Goal: Task Accomplishment & Management: Manage account settings

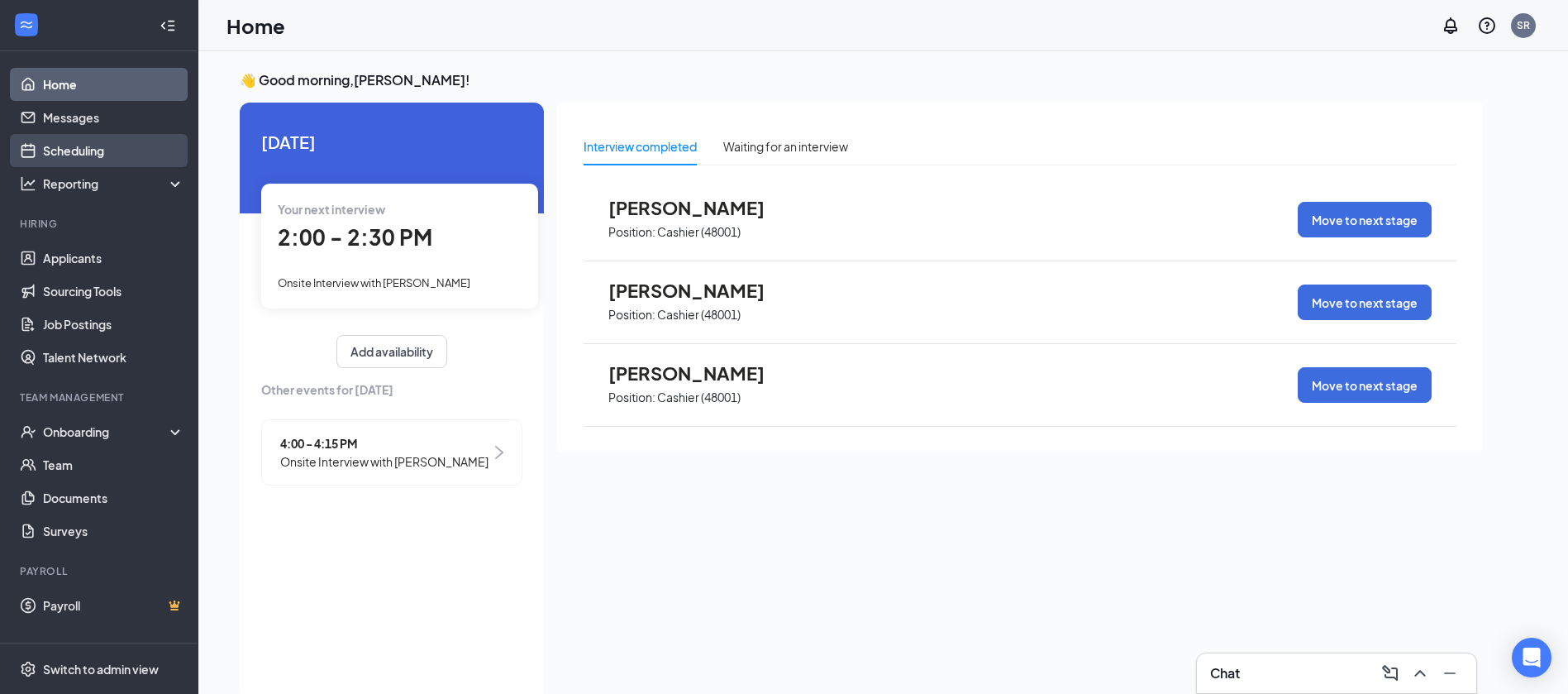
click at [86, 138] on link "Scheduling" at bounding box center [113, 151] width 141 height 33
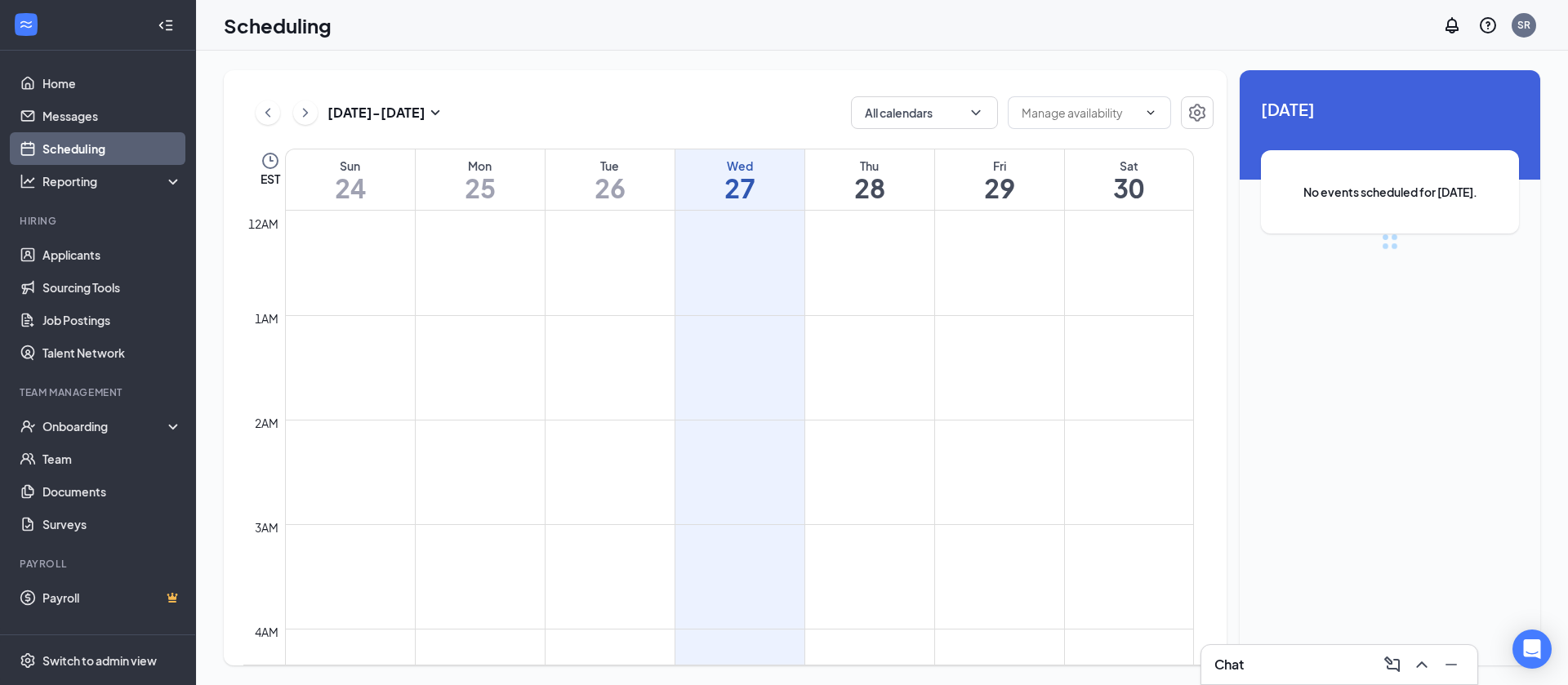
scroll to position [803, 0]
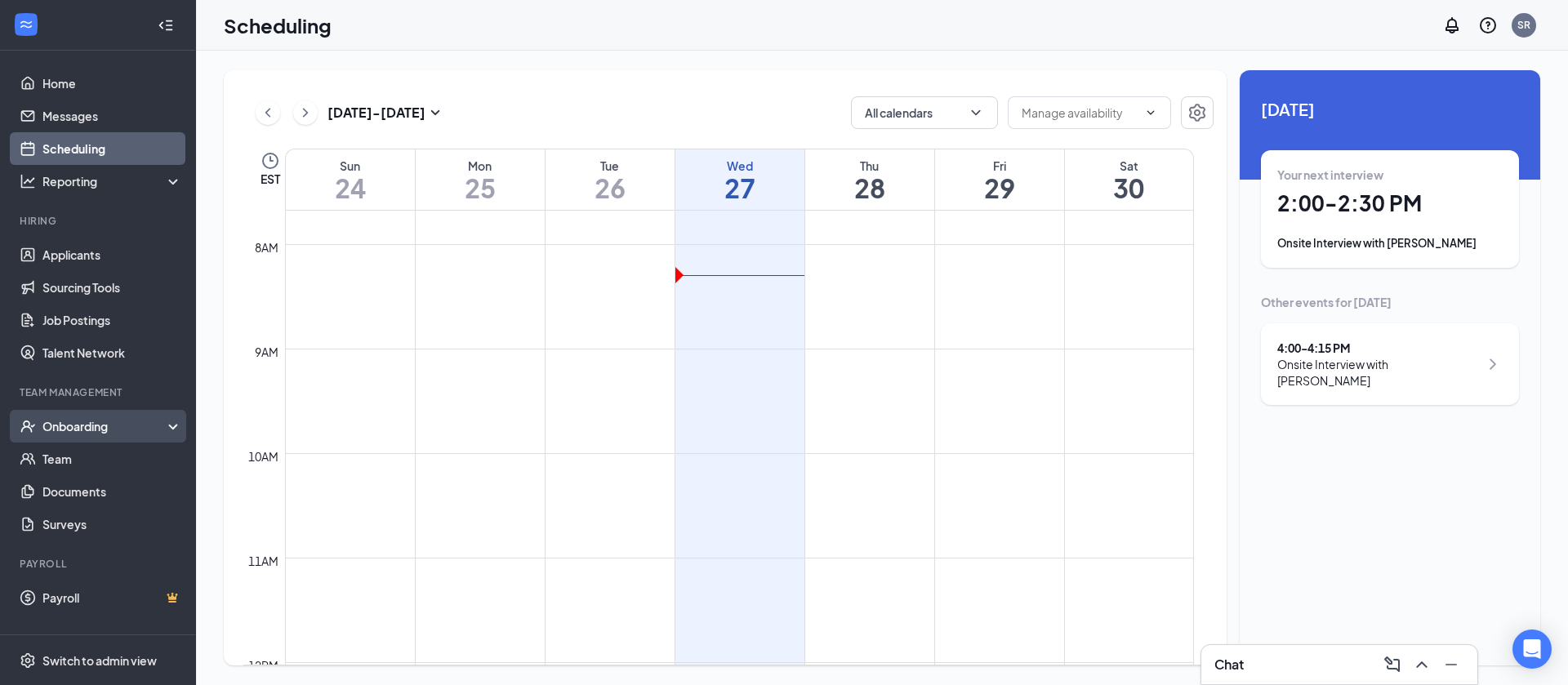
click at [69, 427] on div "Onboarding" at bounding box center [105, 426] width 126 height 16
click at [83, 453] on link "Overview" at bounding box center [111, 459] width 139 height 33
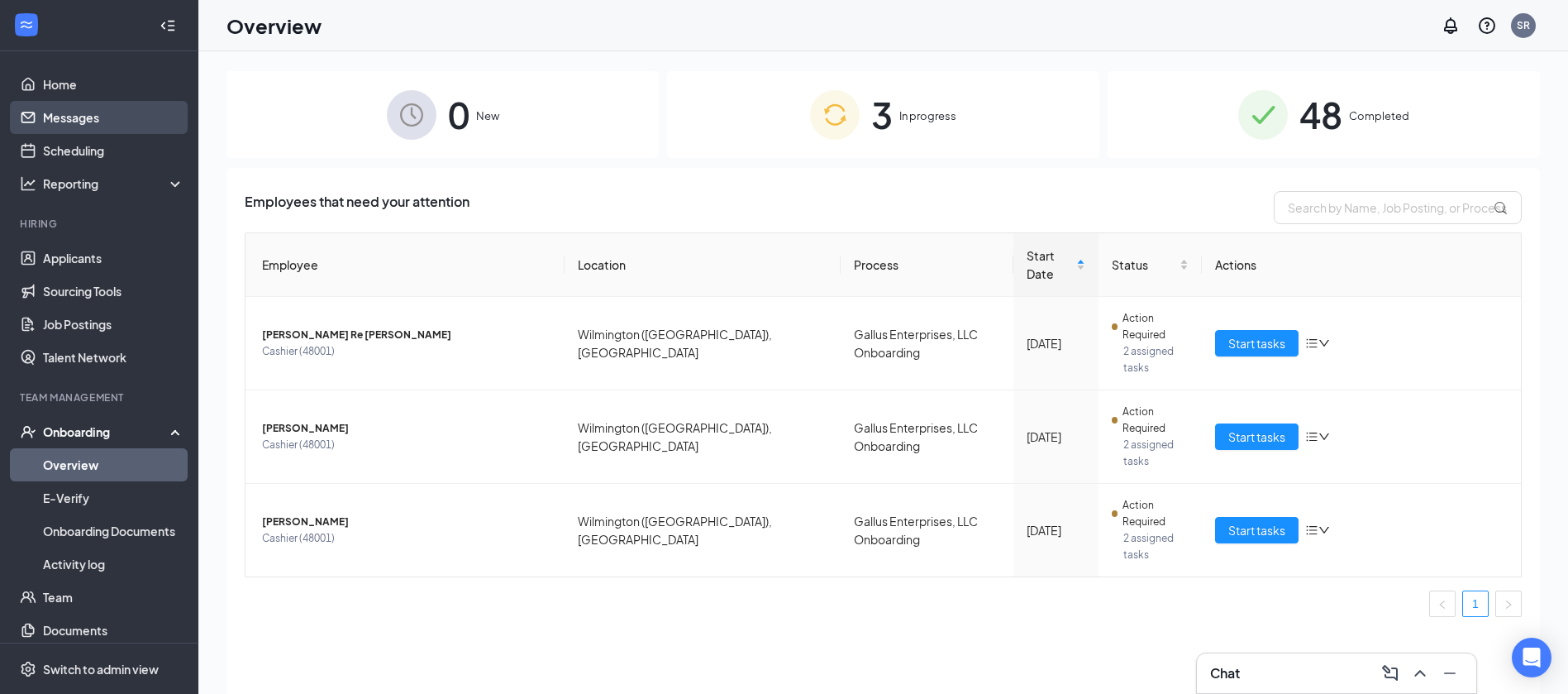
click at [76, 119] on link "Messages" at bounding box center [113, 118] width 141 height 33
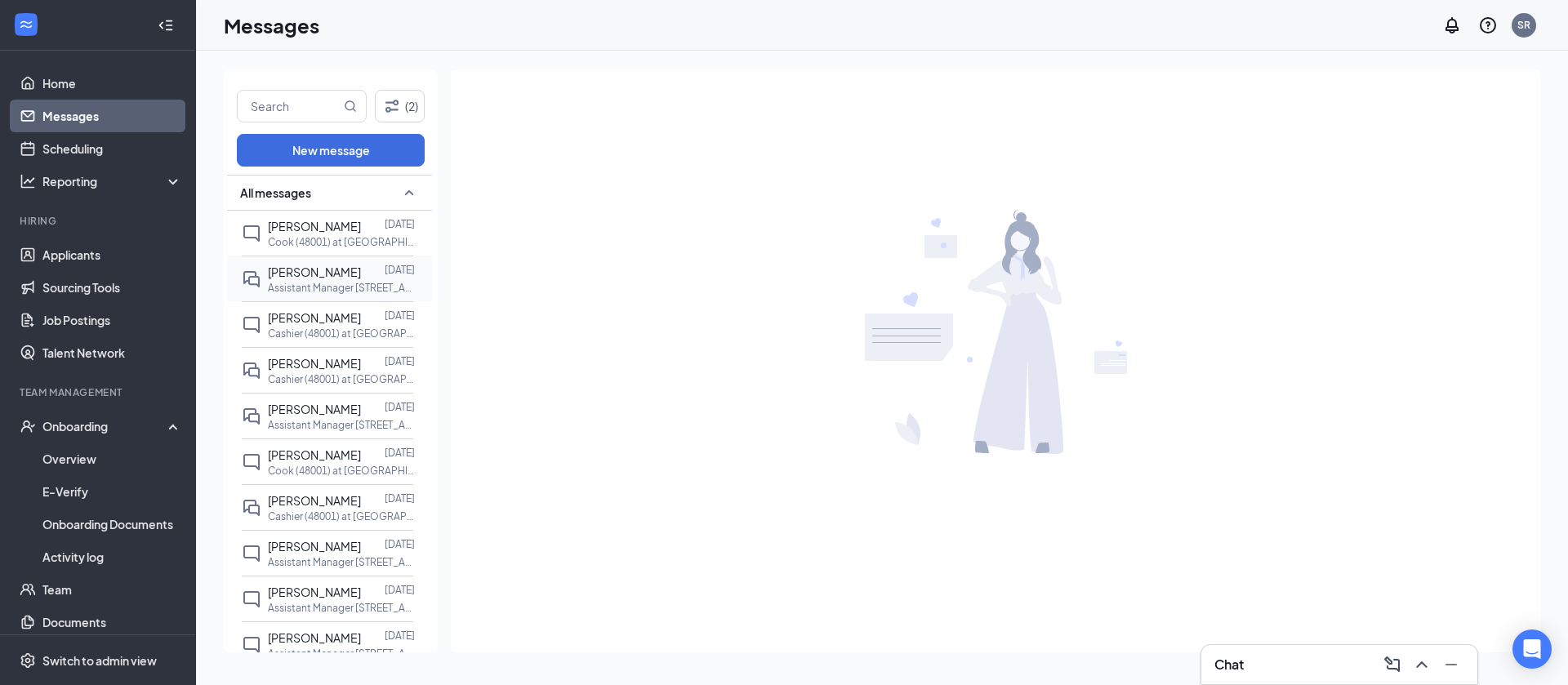
click at [315, 274] on span "[PERSON_NAME]" at bounding box center [314, 271] width 93 height 14
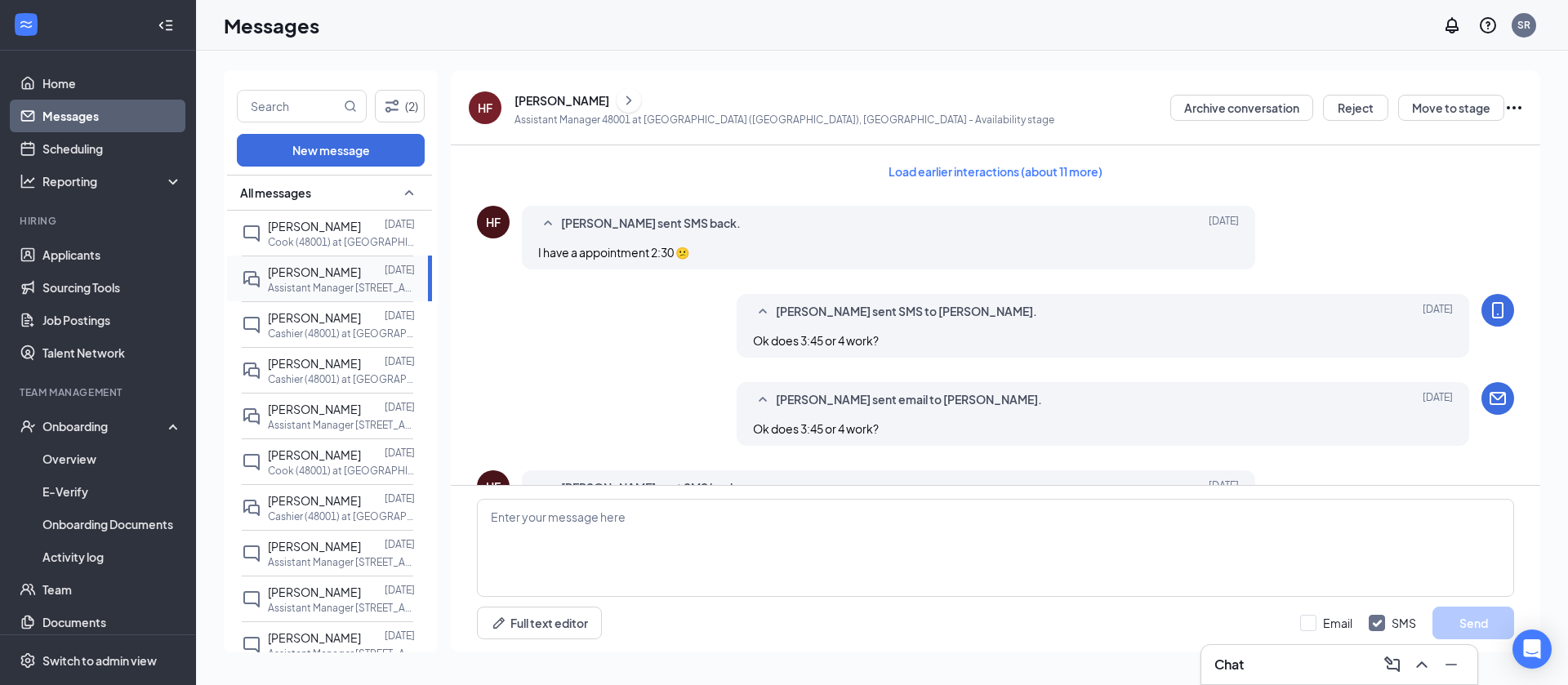
scroll to position [443, 0]
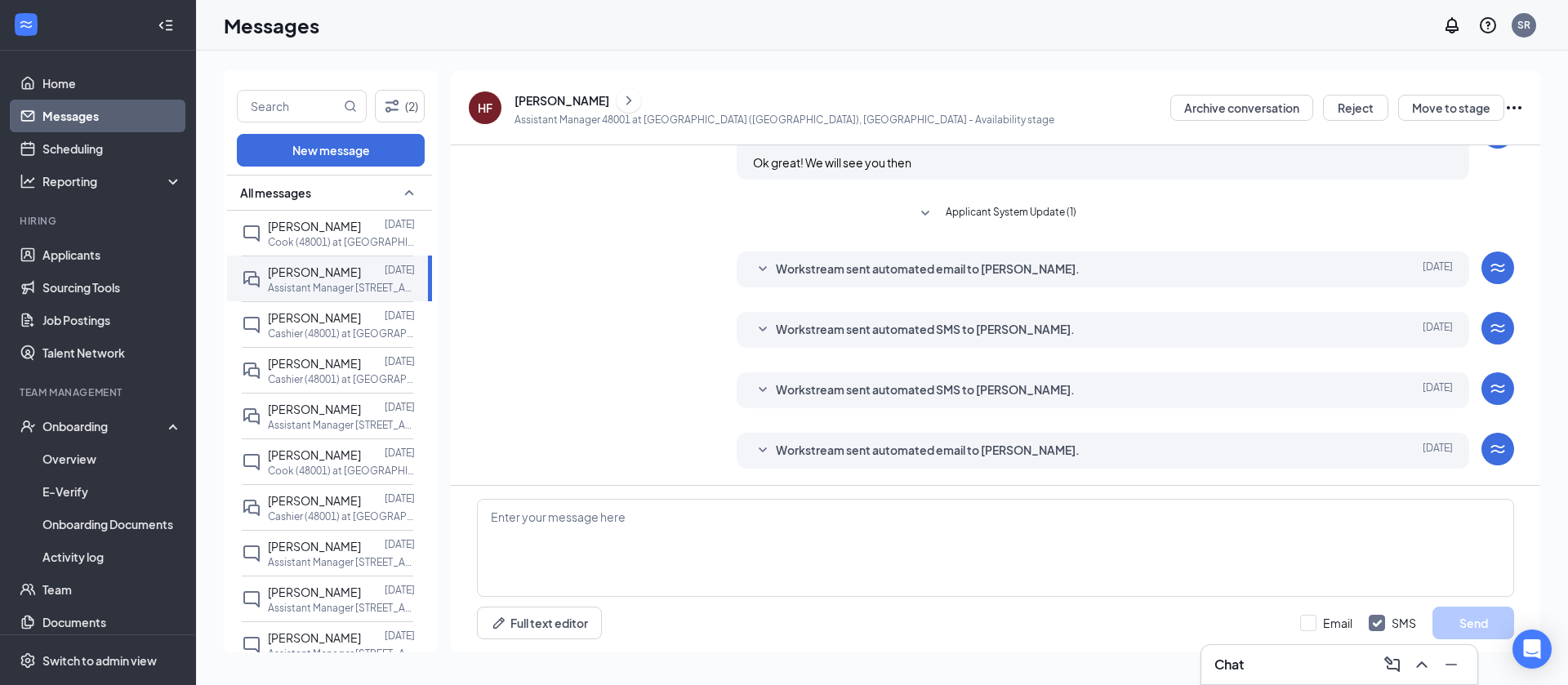
click at [1516, 105] on icon "Ellipses" at bounding box center [1514, 108] width 19 height 19
click at [1458, 106] on button "Move to stage" at bounding box center [1451, 108] width 106 height 26
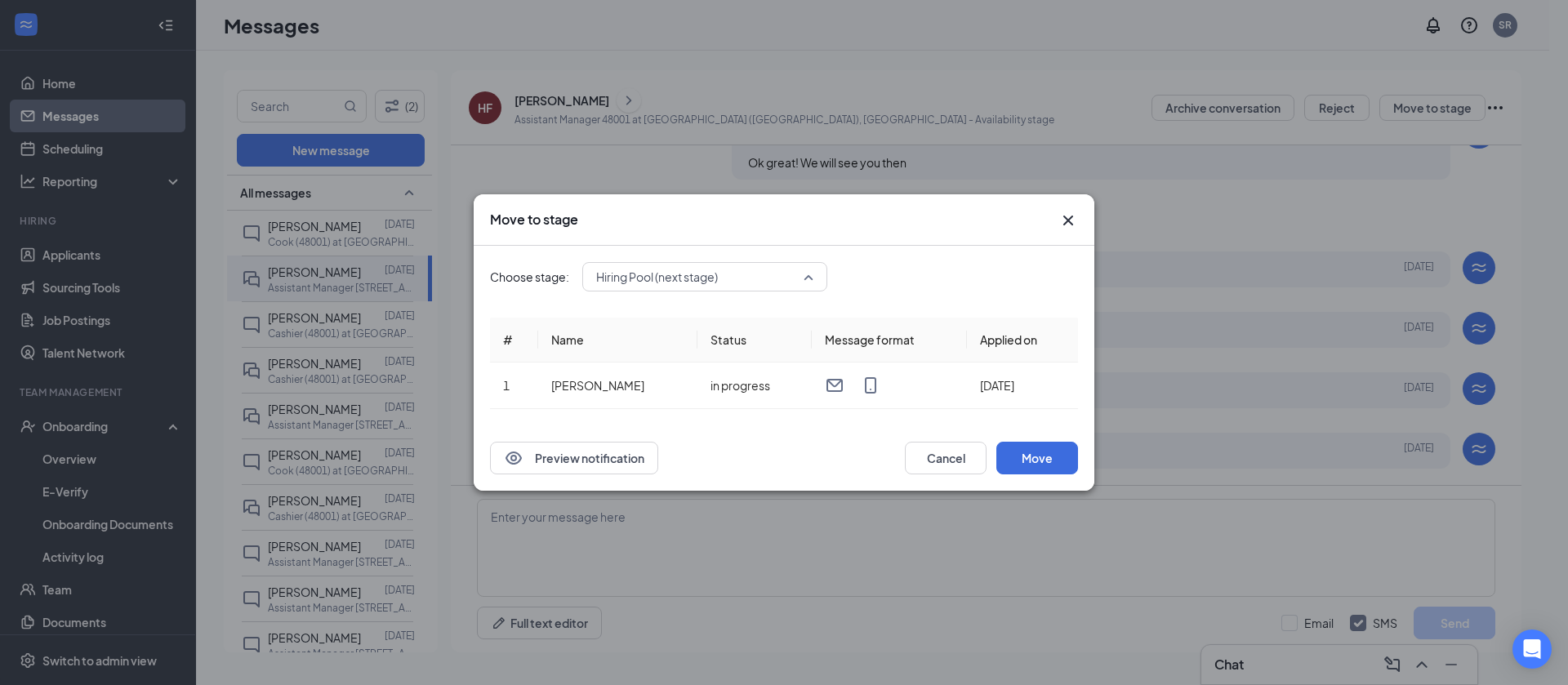
click at [757, 280] on div "Hiring Pool (next stage) 3412106 3412107 3412108 Application Additional Informa…" at bounding box center [704, 277] width 245 height 30
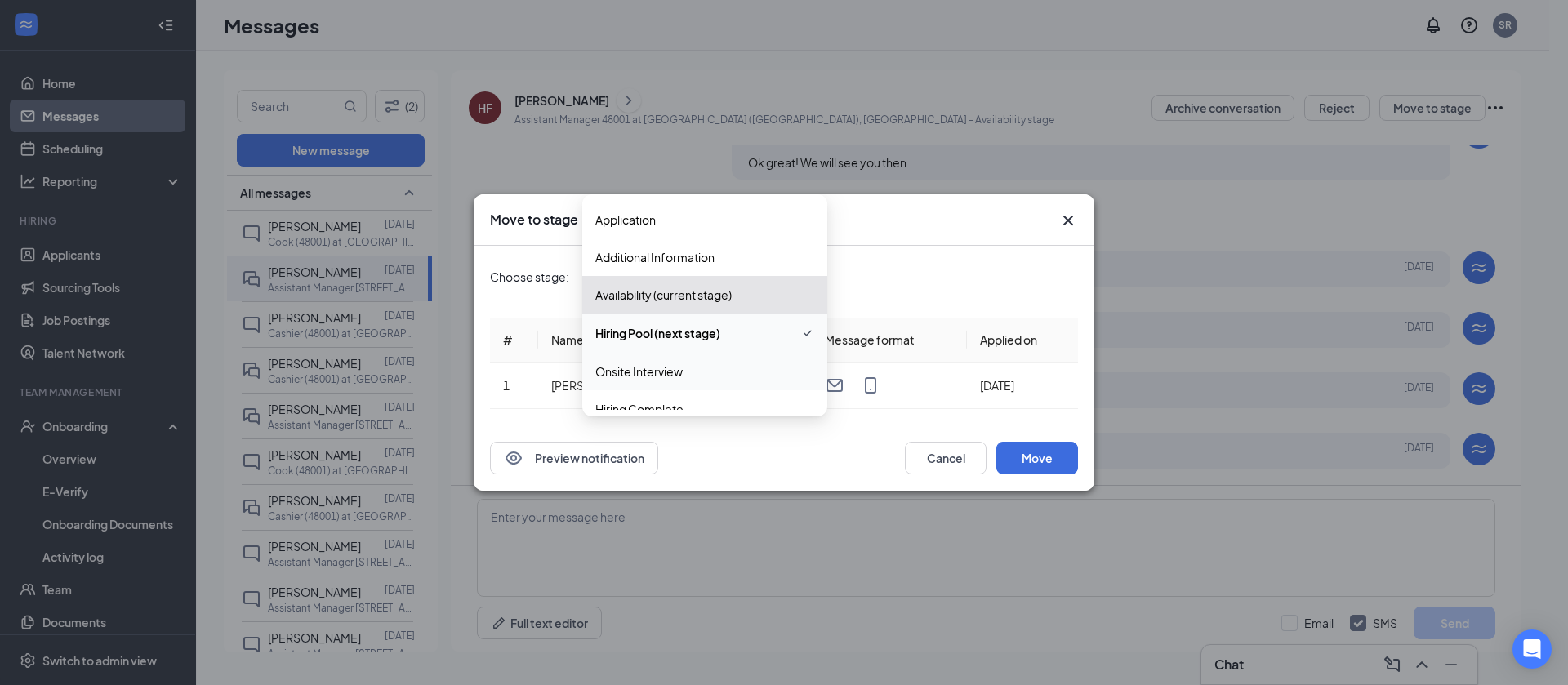
click at [677, 371] on span "Onsite Interview" at bounding box center [639, 371] width 87 height 18
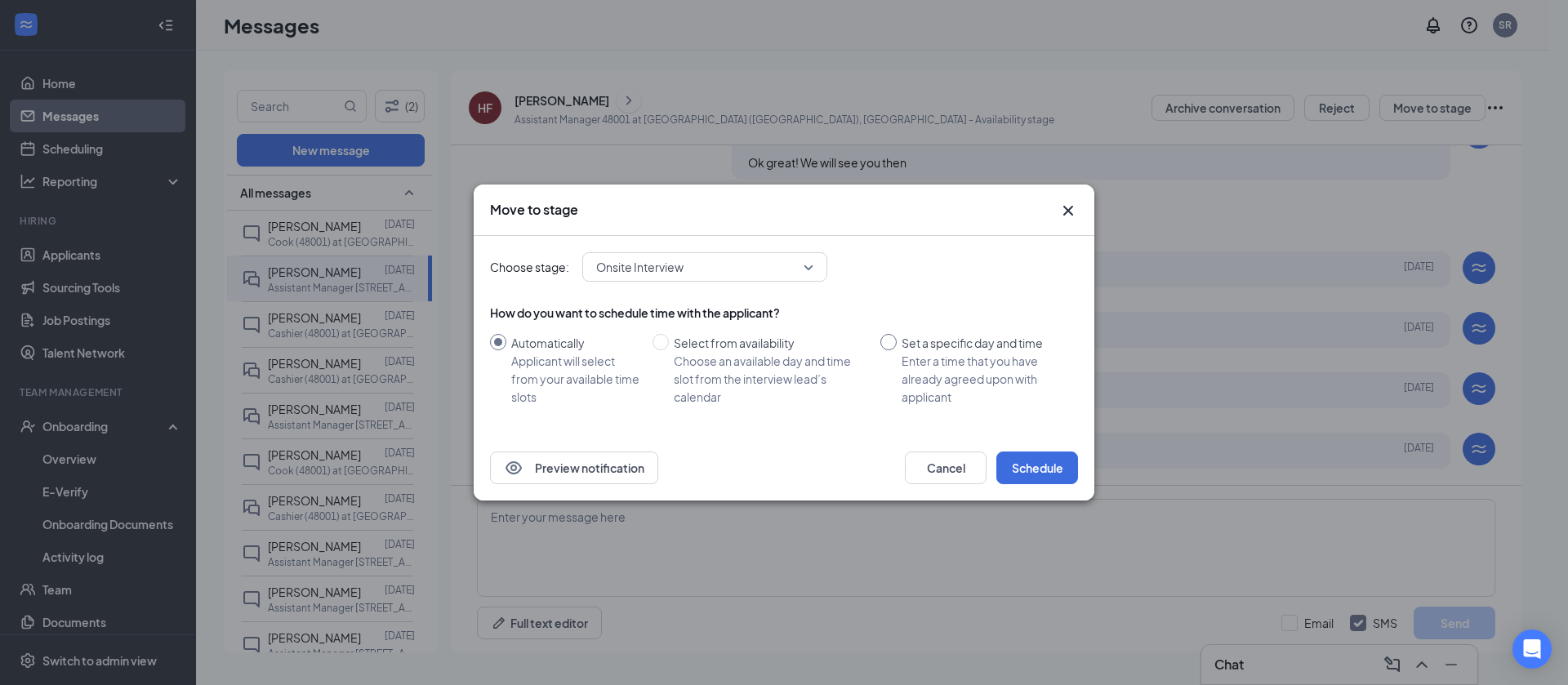
click at [891, 345] on input "Set a specific day and time Enter a time that you have already agreed upon with…" at bounding box center [888, 342] width 16 height 16
radio input "true"
radio input "false"
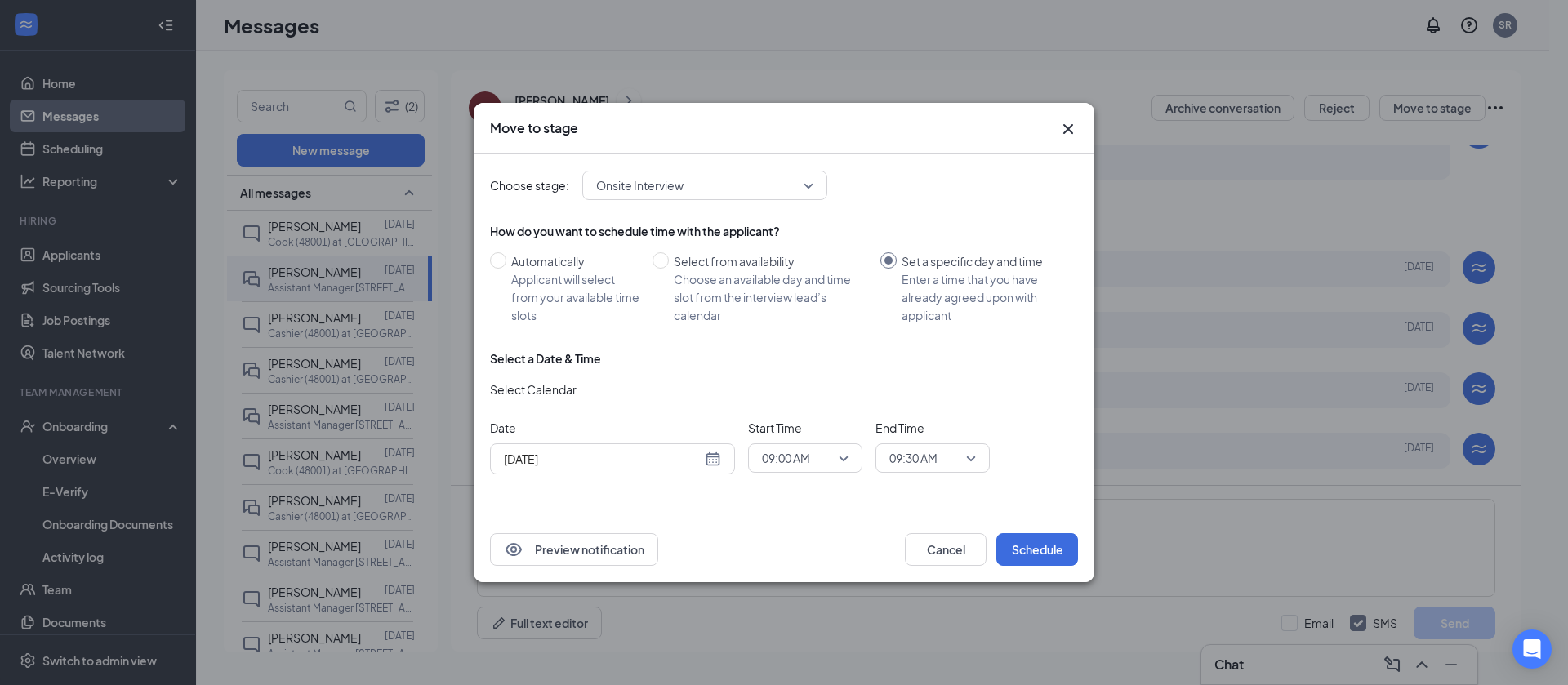
click at [836, 465] on span "09:00 AM" at bounding box center [805, 457] width 86 height 24
click at [803, 346] on span "03:45 PM" at bounding box center [785, 351] width 48 height 18
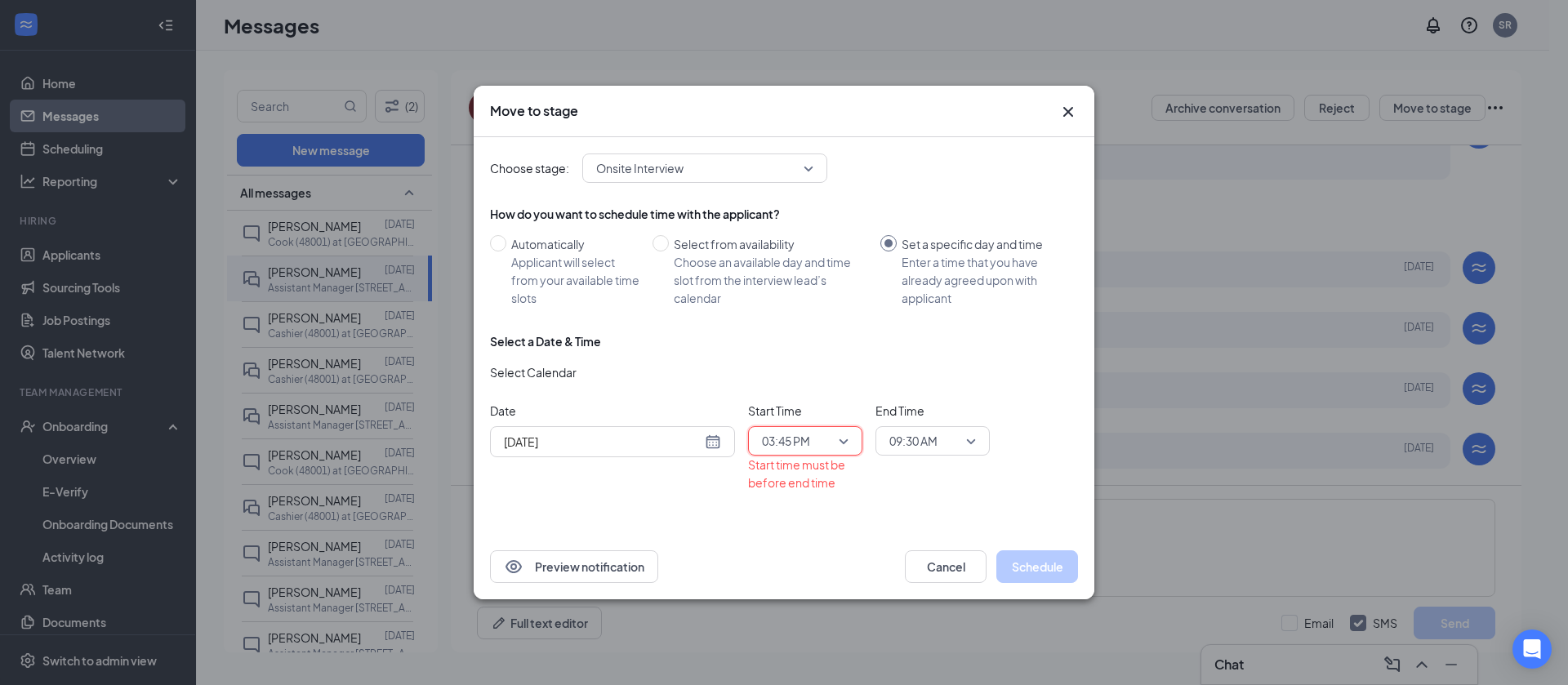
click at [931, 442] on span "09:30 AM" at bounding box center [914, 440] width 48 height 24
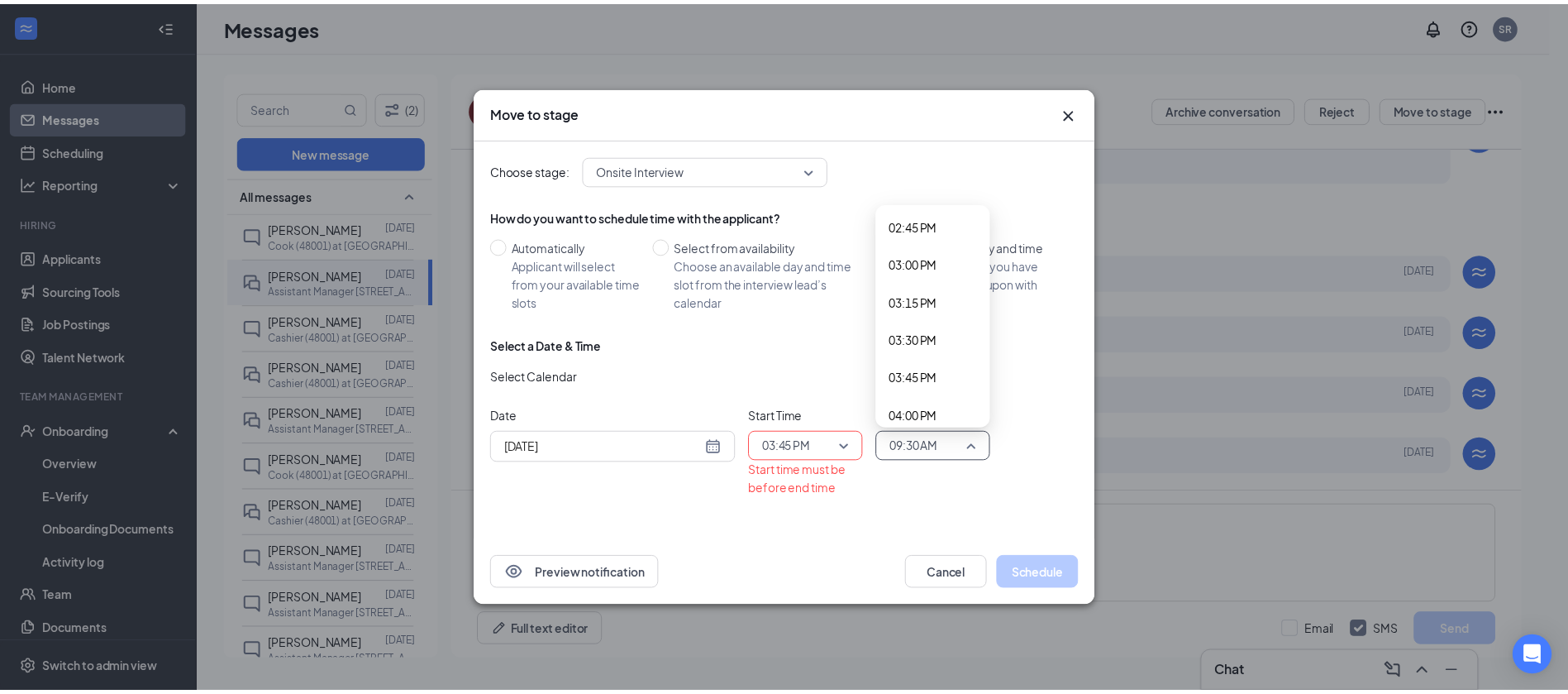
scroll to position [2300, 0]
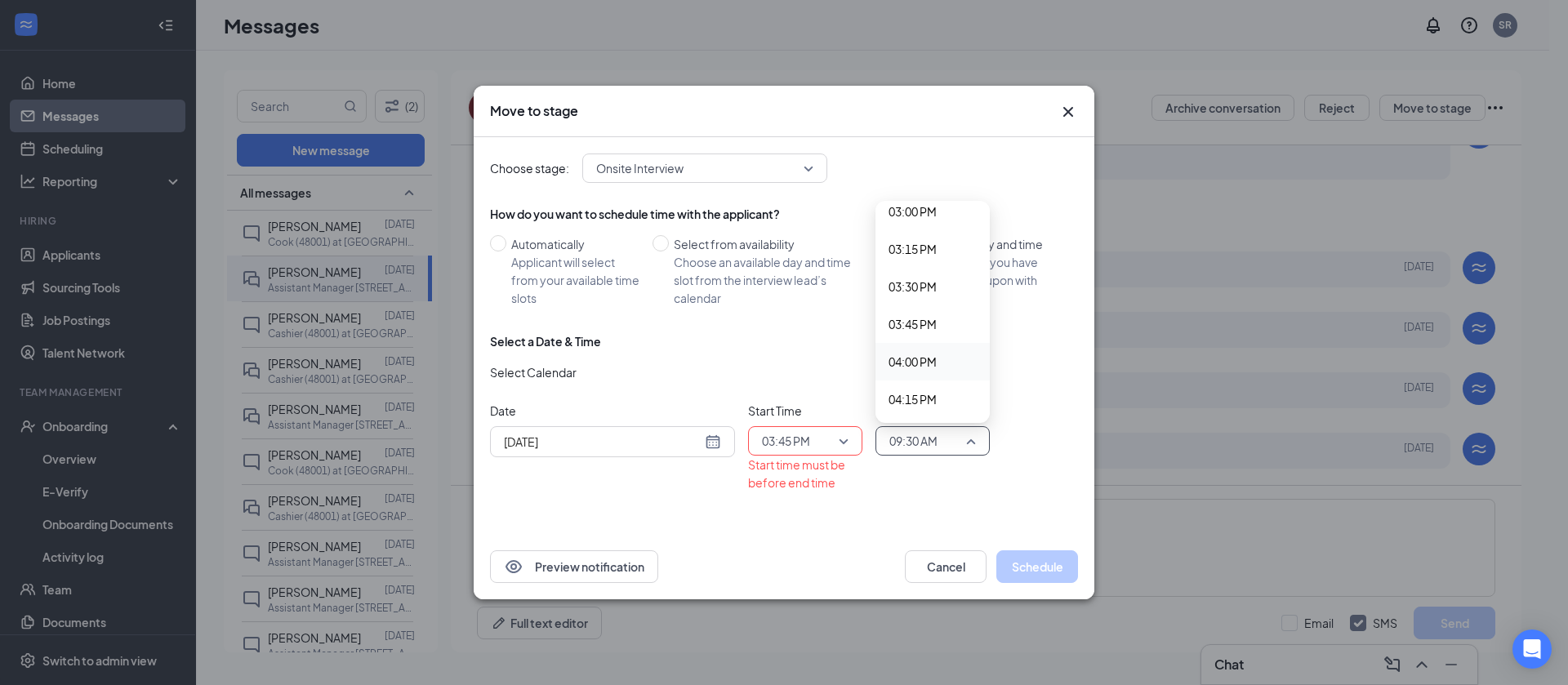
click at [907, 368] on span "04:00 PM" at bounding box center [913, 361] width 48 height 18
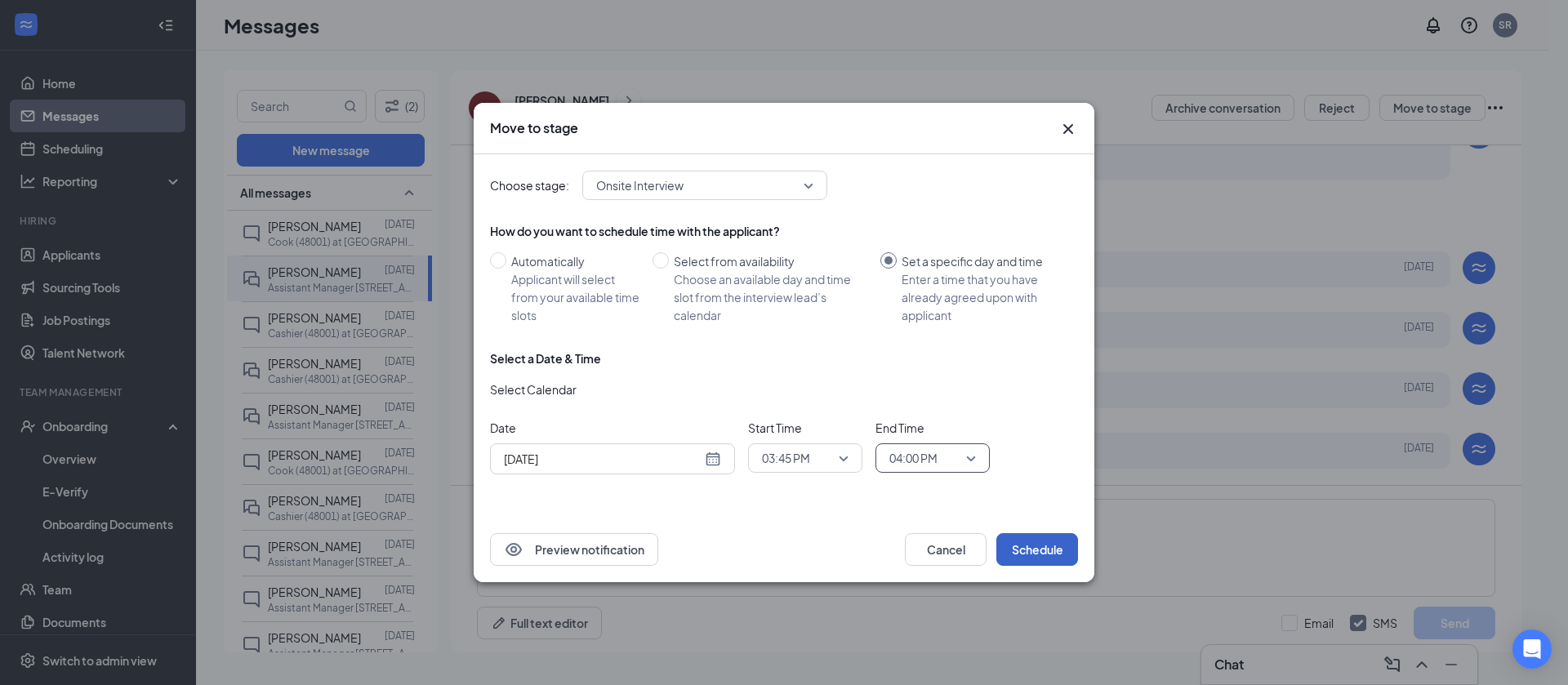
click at [1037, 542] on button "Schedule" at bounding box center [1037, 550] width 82 height 33
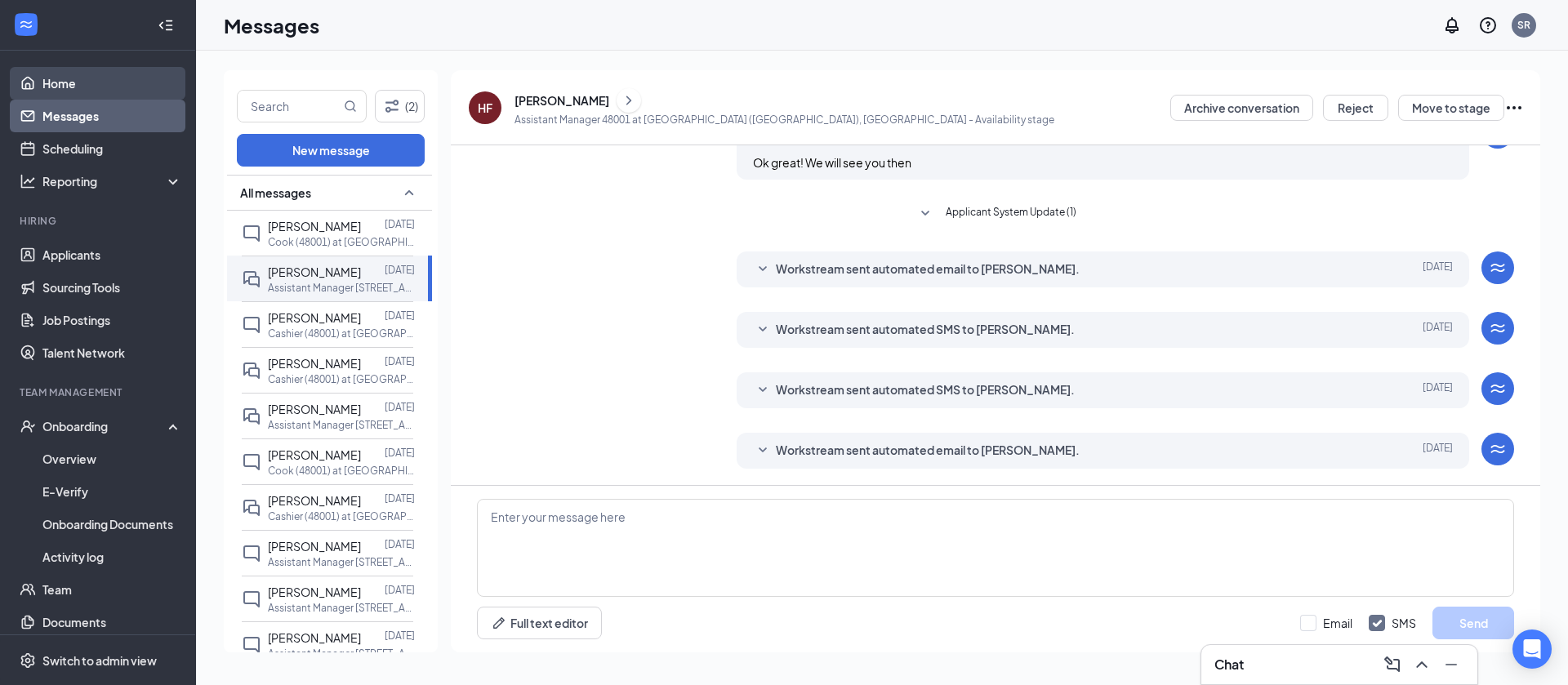
click at [70, 74] on link "Home" at bounding box center [111, 84] width 139 height 33
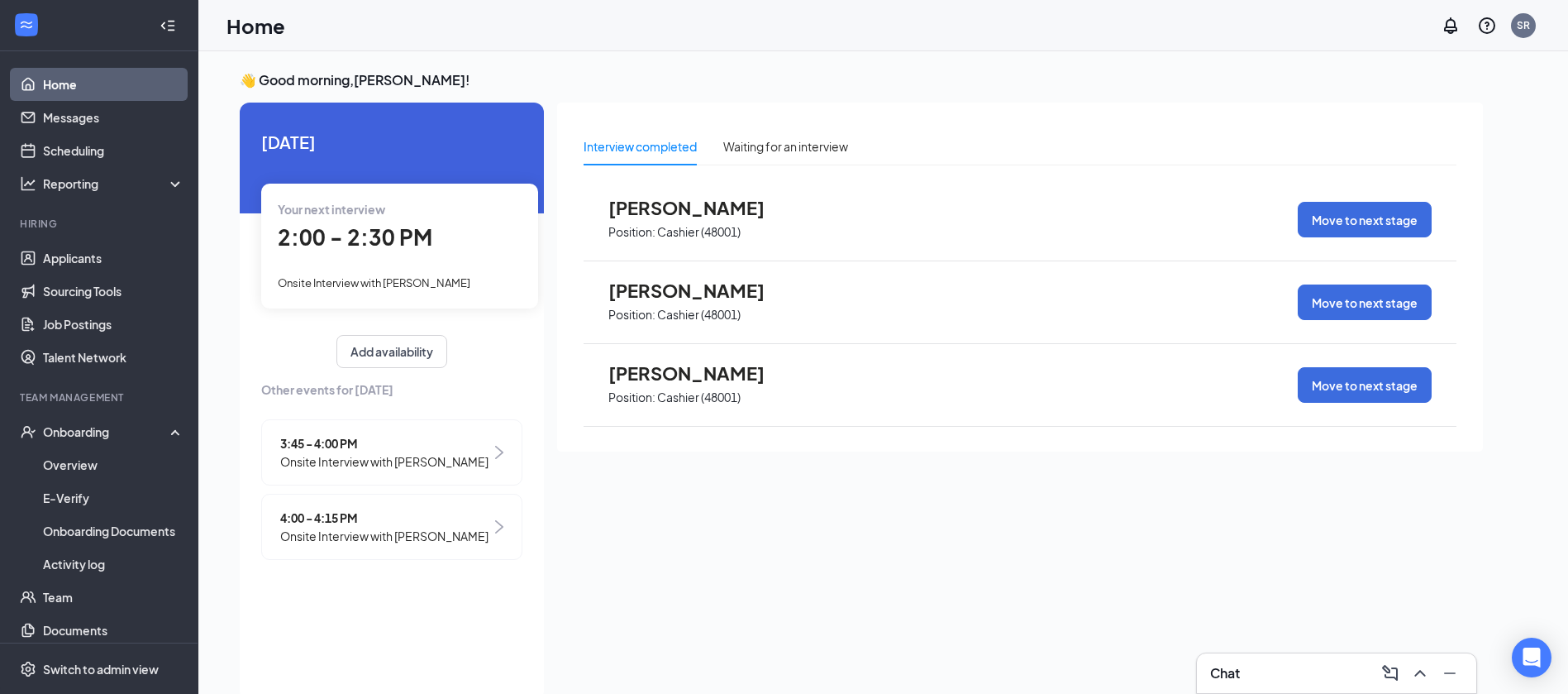
click at [377, 278] on span "Onsite Interview with [PERSON_NAME]" at bounding box center [374, 283] width 193 height 14
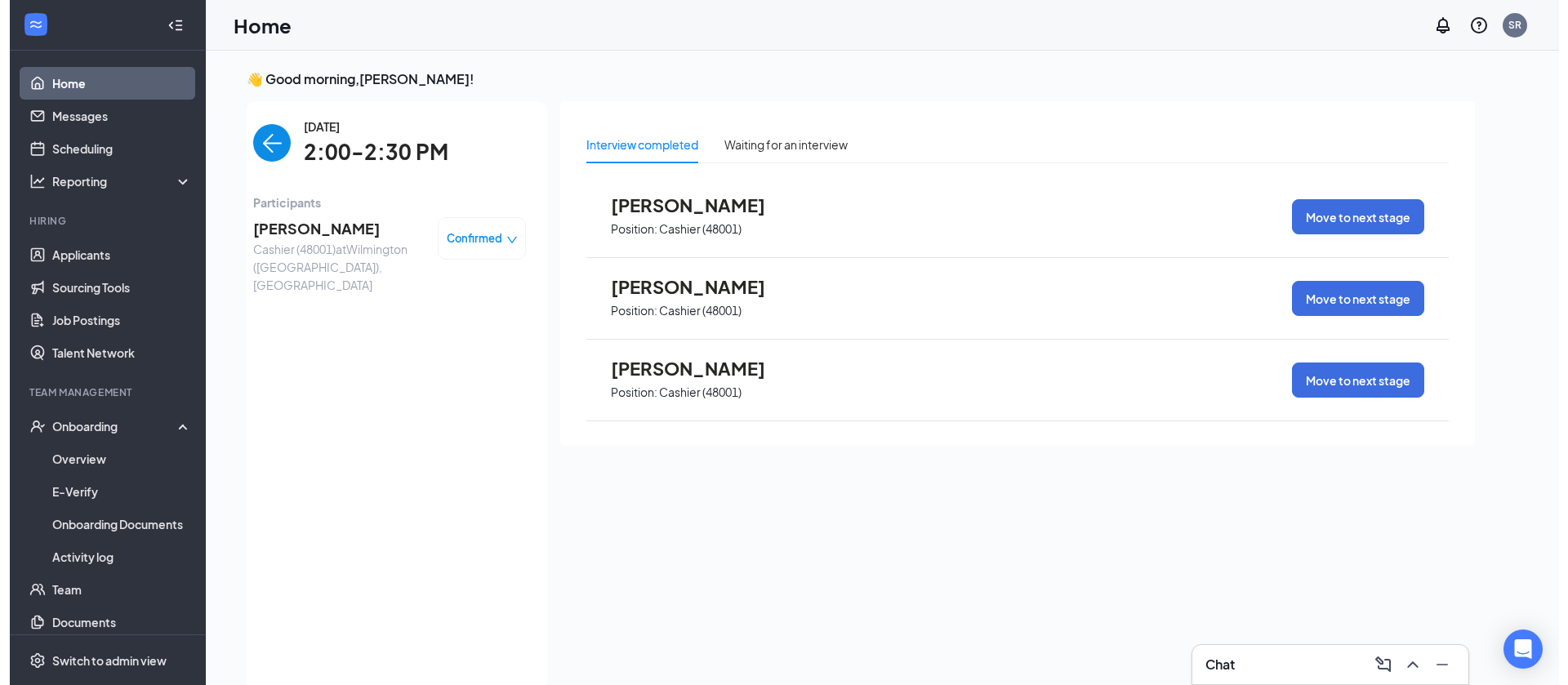
scroll to position [7, 0]
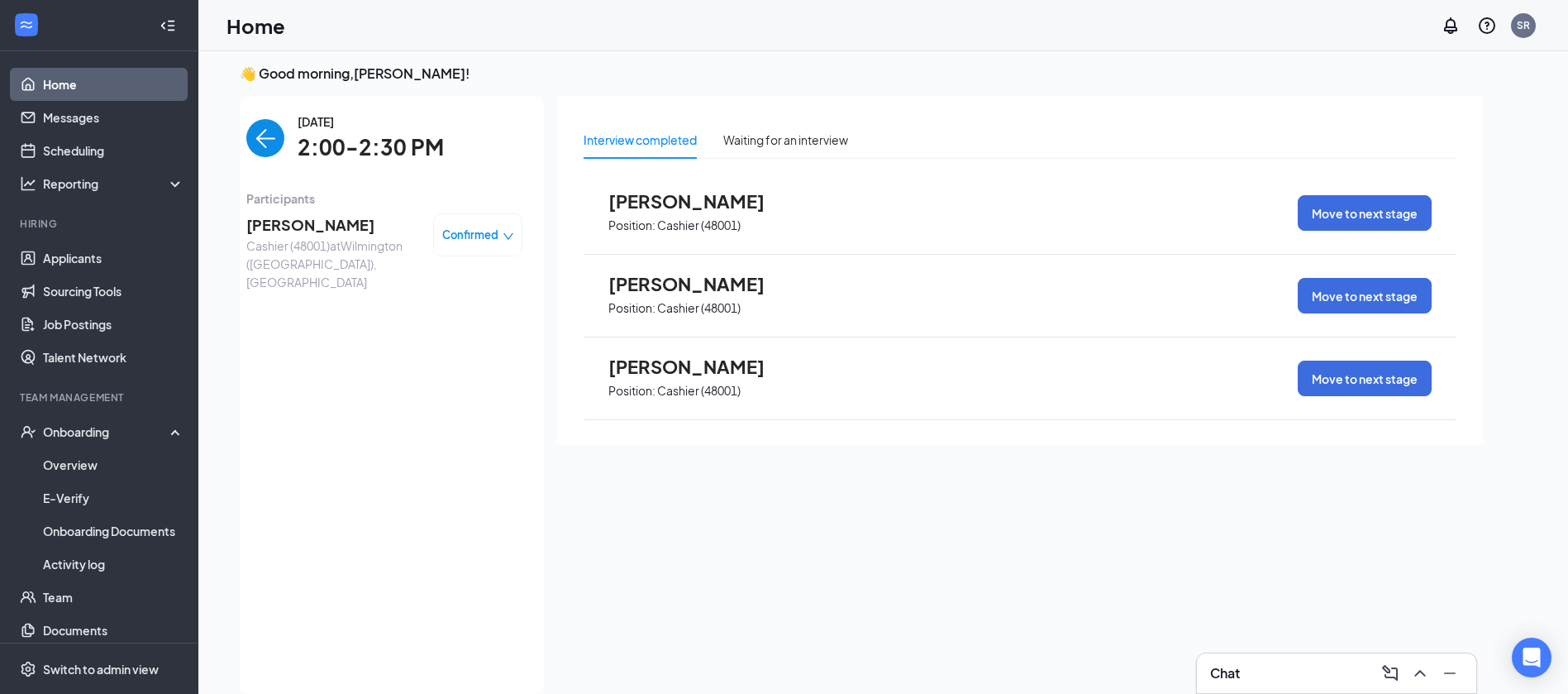
click at [320, 225] on span "[PERSON_NAME]" at bounding box center [333, 225] width 173 height 23
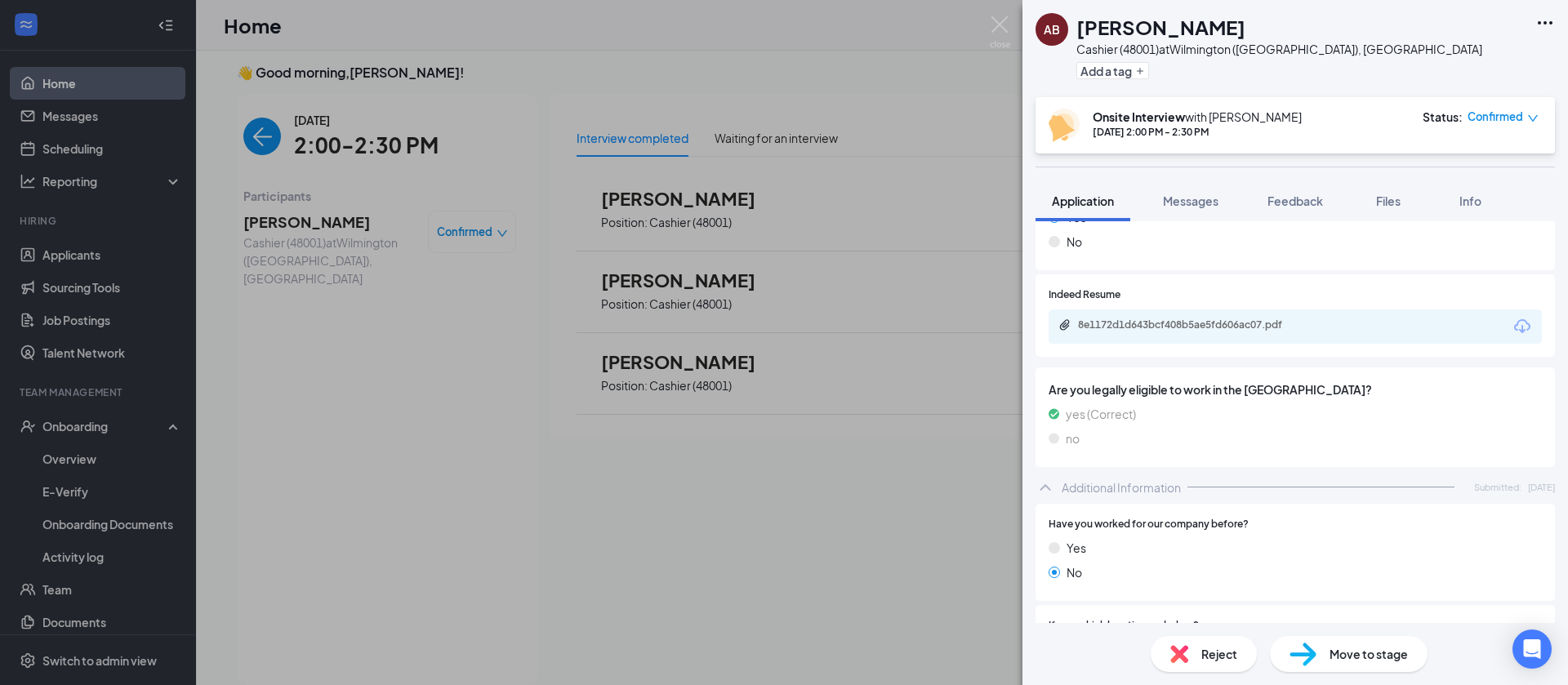
scroll to position [291, 0]
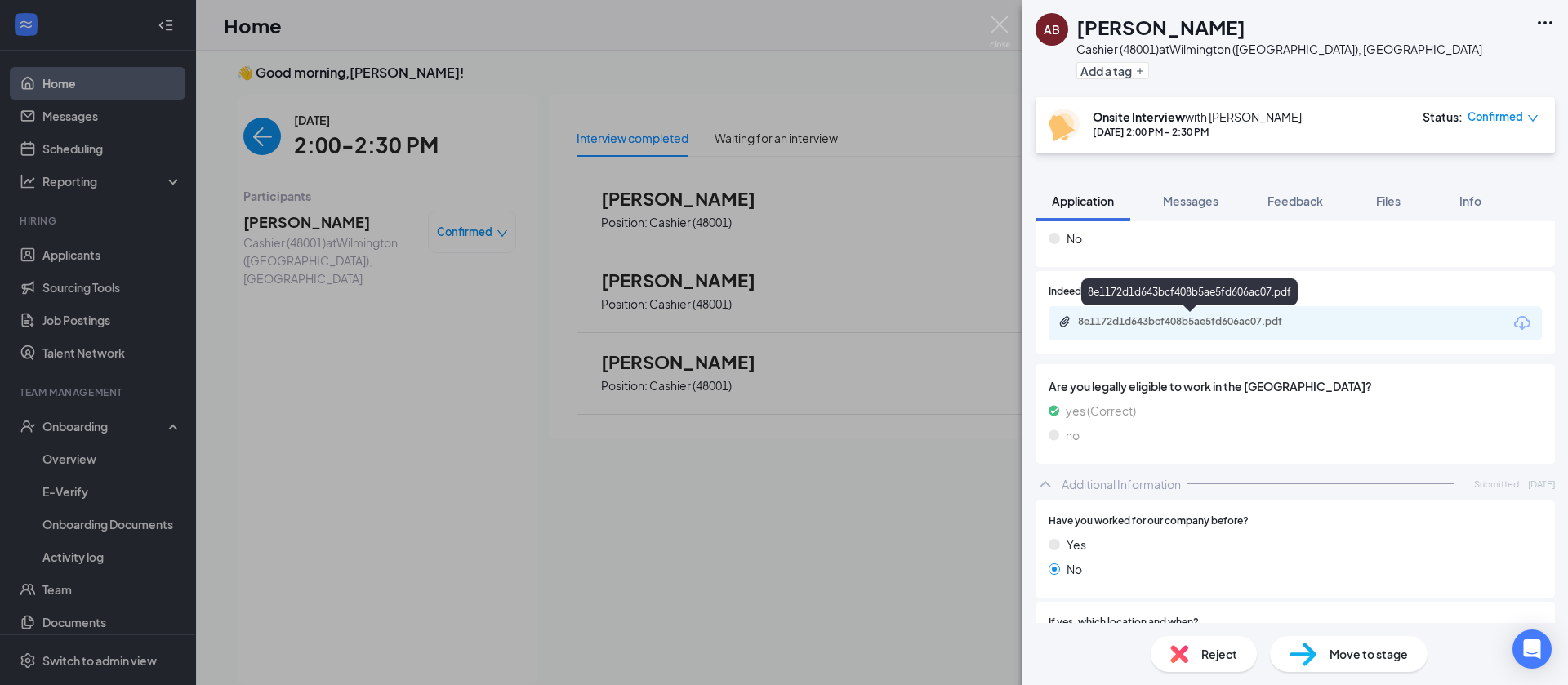
click at [1261, 322] on div "8e1172d1d643bcf408b5ae5fd606ac07.pdf" at bounding box center [1192, 322] width 229 height 13
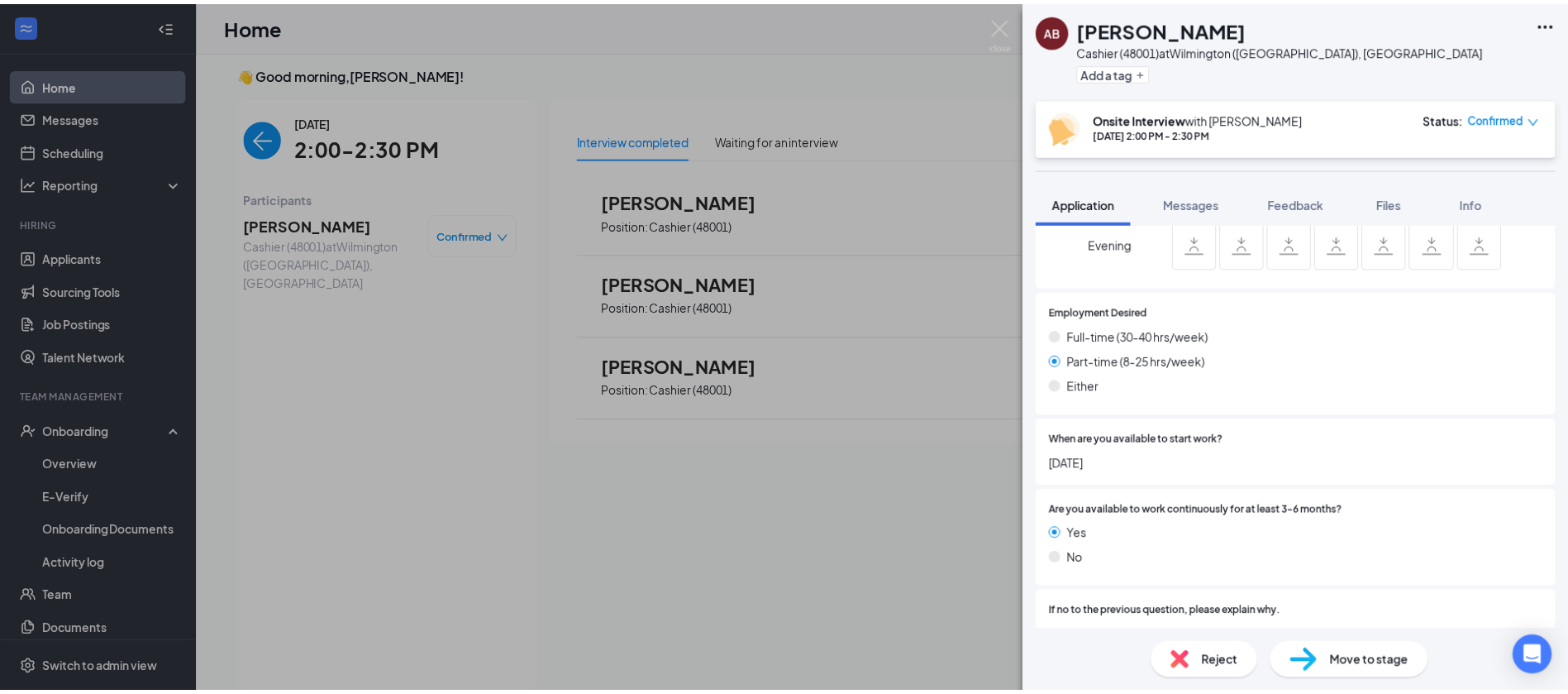
scroll to position [1330, 0]
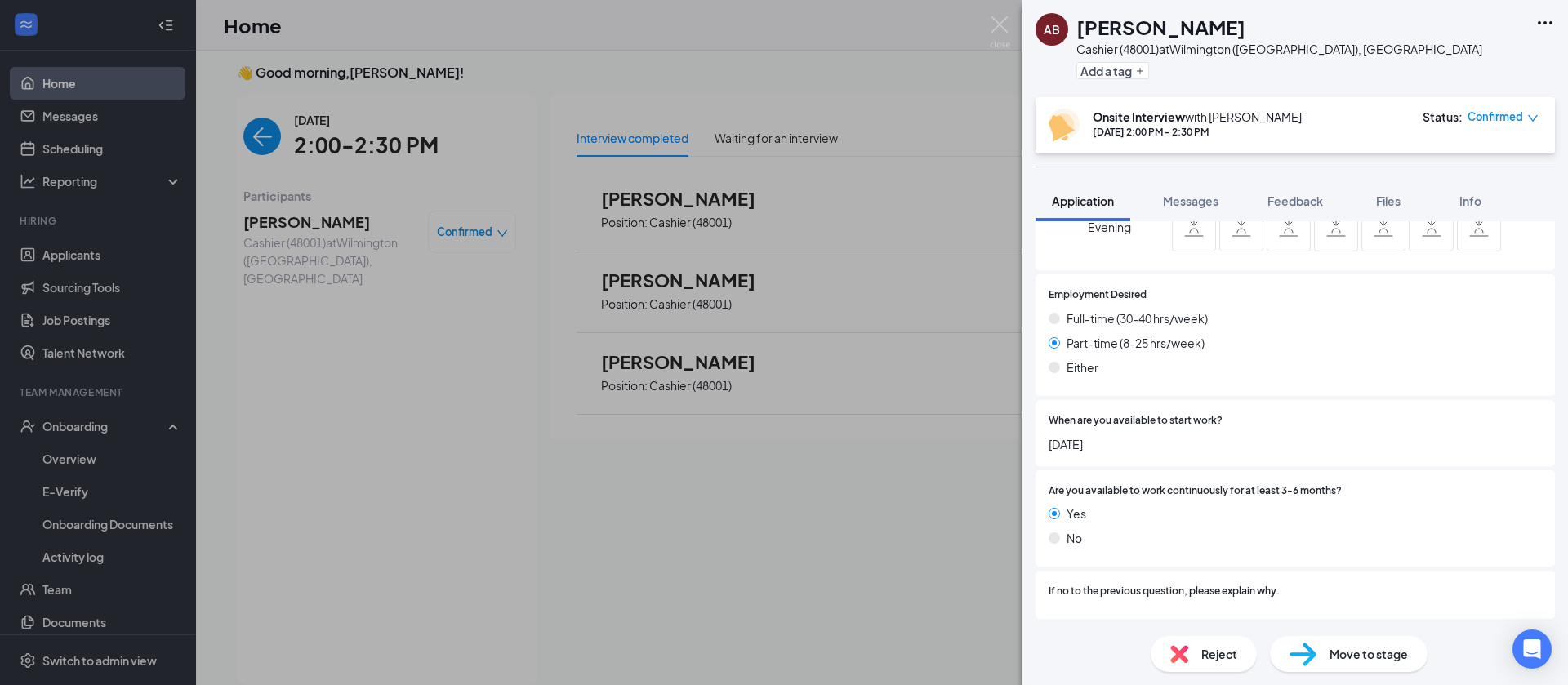
click at [768, 526] on div "AB [PERSON_NAME] Cashier (48001) at [GEOGRAPHIC_DATA] ([GEOGRAPHIC_DATA]), [GEO…" at bounding box center [784, 342] width 1568 height 685
click at [1001, 31] on img at bounding box center [999, 32] width 20 height 32
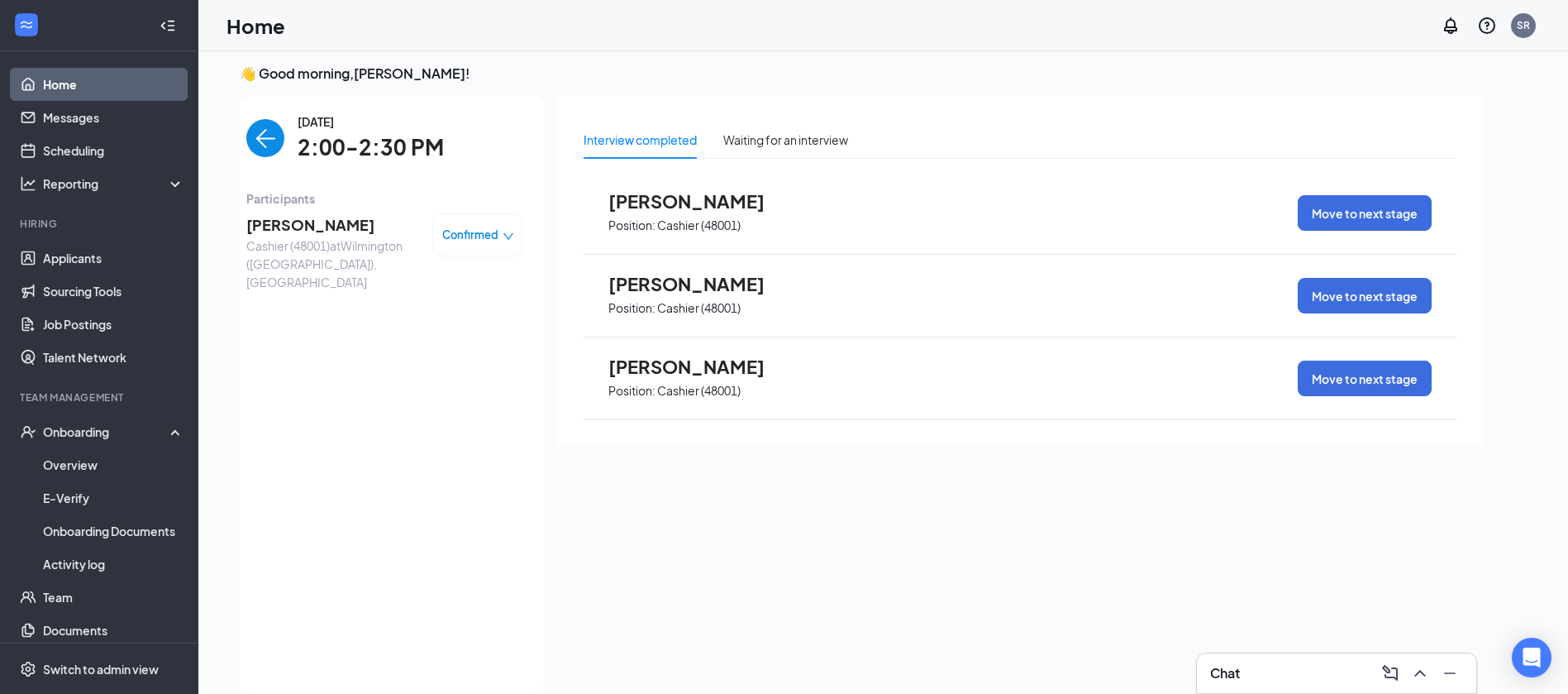
click at [266, 138] on img "back-button" at bounding box center [265, 137] width 38 height 38
